Goal: Find contact information: Find contact information

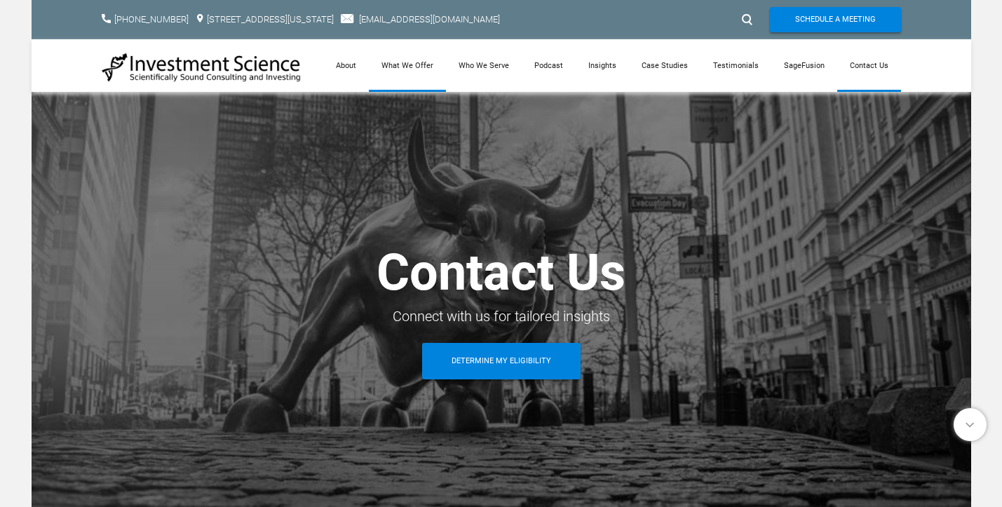
click at [407, 65] on link "What We Offer" at bounding box center [407, 65] width 77 height 53
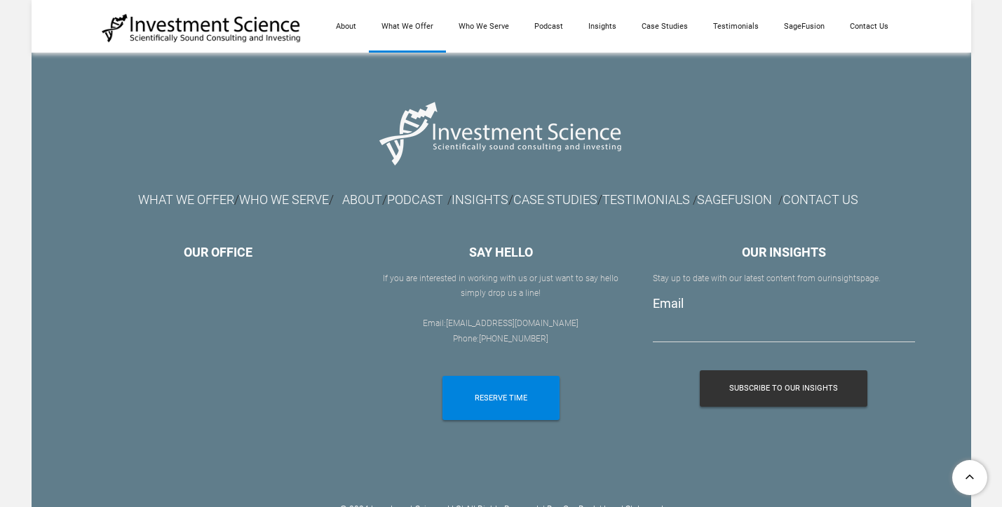
scroll to position [2314, 0]
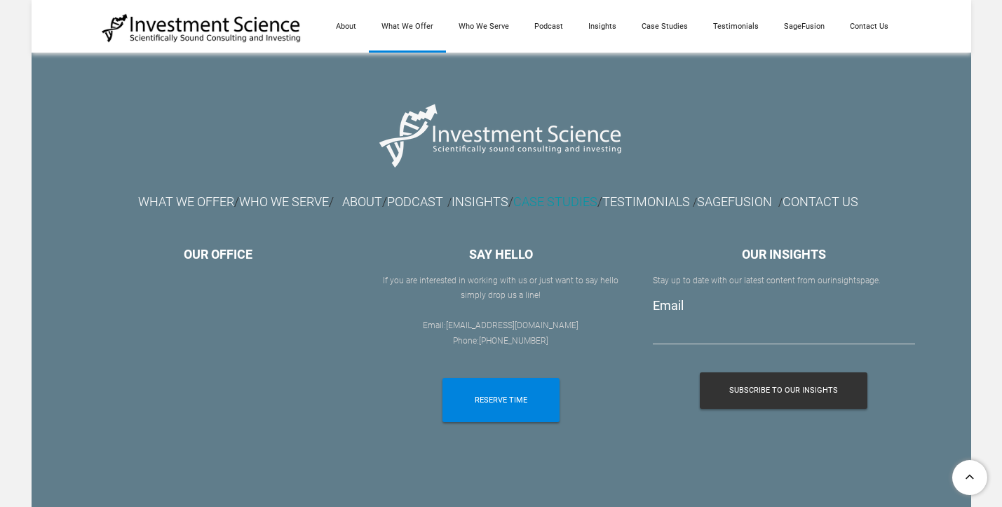
click at [549, 202] on link "CASE STUDIES" at bounding box center [555, 201] width 84 height 15
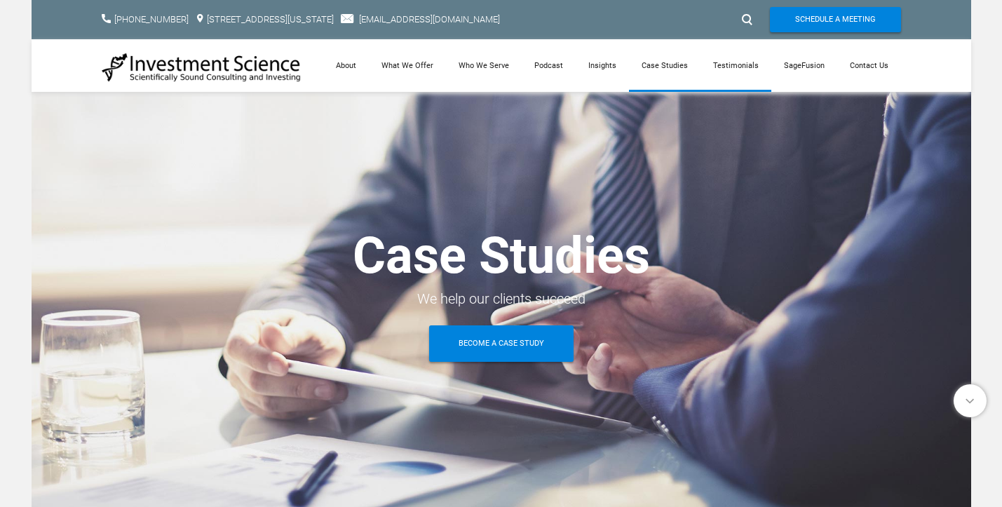
click at [729, 72] on link "Testimonials" at bounding box center [735, 65] width 71 height 53
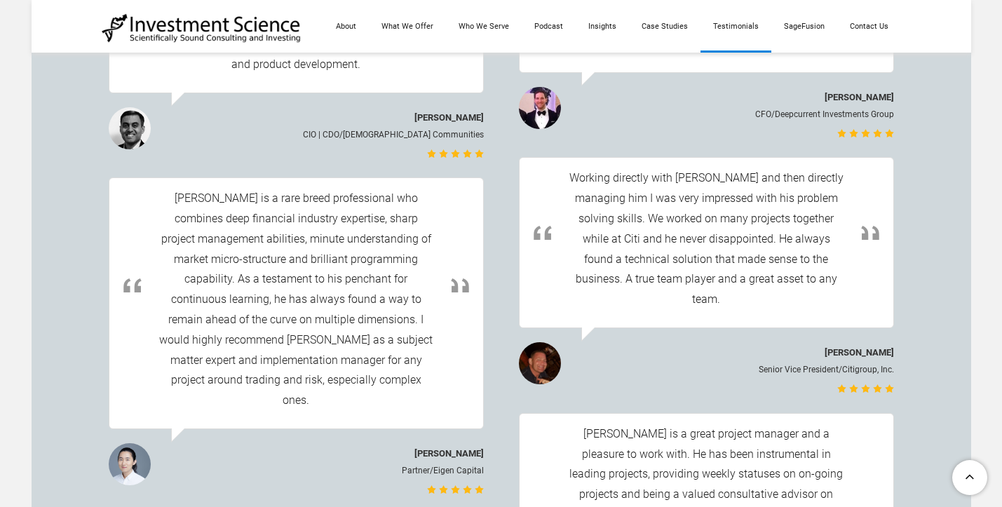
scroll to position [876, 0]
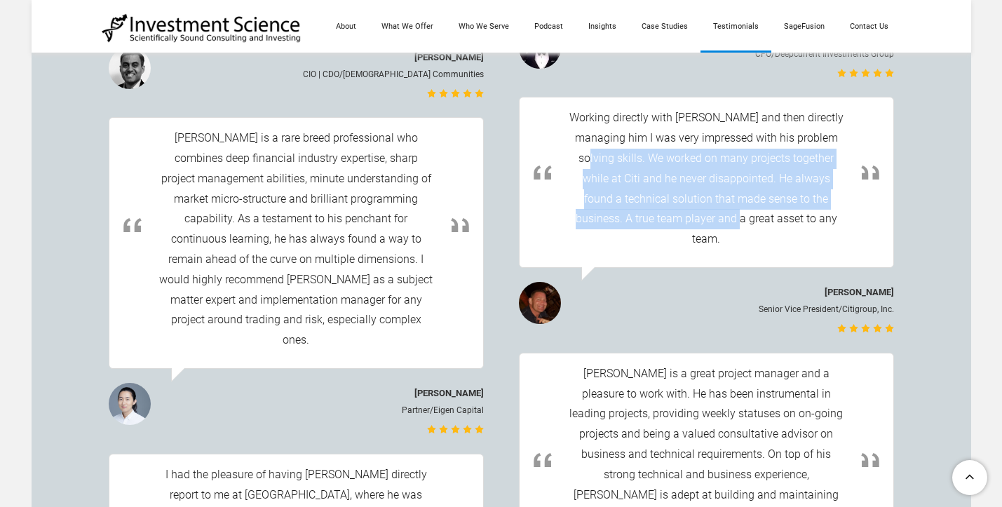
drag, startPoint x: 590, startPoint y: 158, endPoint x: 694, endPoint y: 226, distance: 124.4
click at [694, 226] on div "Working directly with Michael and then directly managing him I was very impress…" at bounding box center [707, 179] width 276 height 142
click at [694, 227] on div "Working directly with Michael and then directly managing him I was very impress…" at bounding box center [707, 179] width 276 height 142
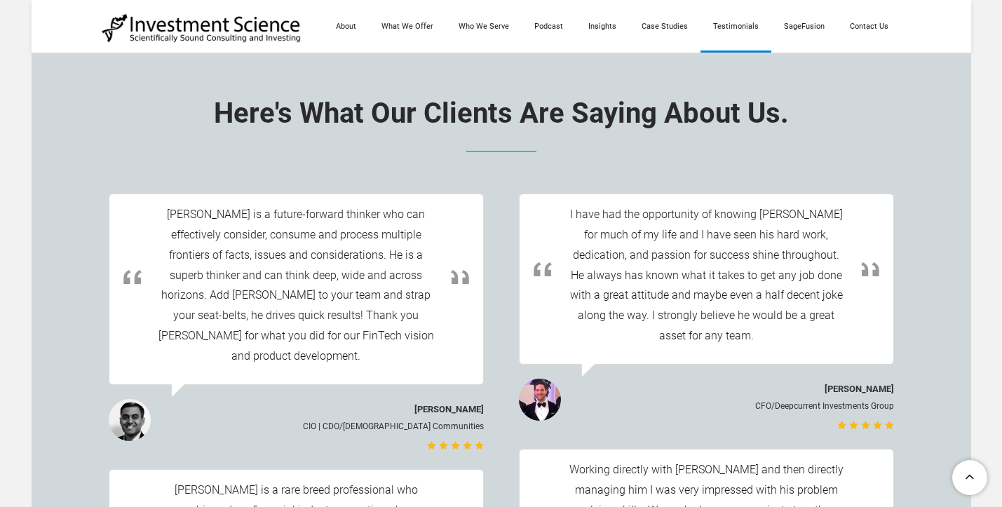
scroll to position [0, 0]
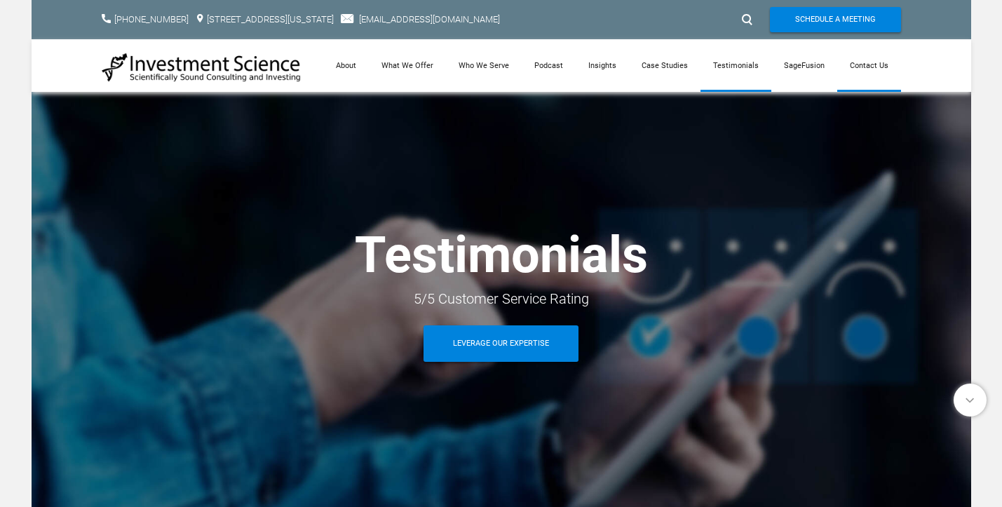
click at [855, 65] on link "Contact Us" at bounding box center [869, 65] width 64 height 53
